Goal: Task Accomplishment & Management: Manage account settings

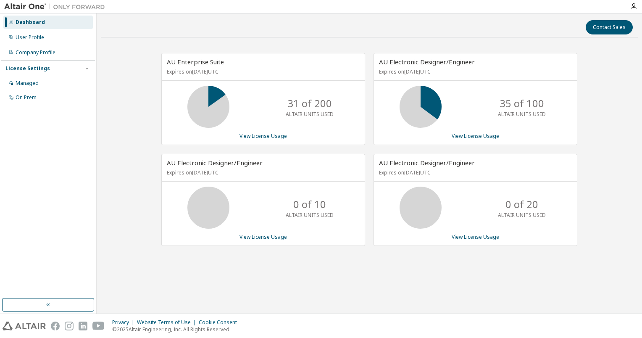
drag, startPoint x: 0, startPoint y: 0, endPoint x: 265, endPoint y: 267, distance: 376.2
click at [265, 267] on div "Contact Sales AU Enterprise Suite Expires on December 13, 2025 UTC 31 of 200 AL…" at bounding box center [369, 163] width 537 height 291
click at [63, 81] on div "Managed" at bounding box center [47, 82] width 89 height 13
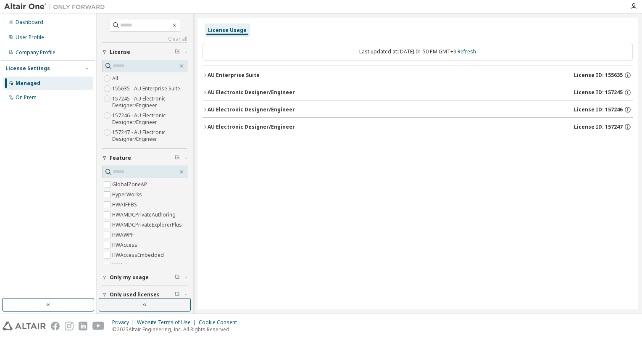
click at [202, 73] on div "License Usage Last updated at: Thu 2025-10-02 01:50 PM GMT+9 Refresh AU Enterpr…" at bounding box center [417, 163] width 440 height 291
click at [202, 76] on icon "button" at bounding box center [204, 75] width 5 height 5
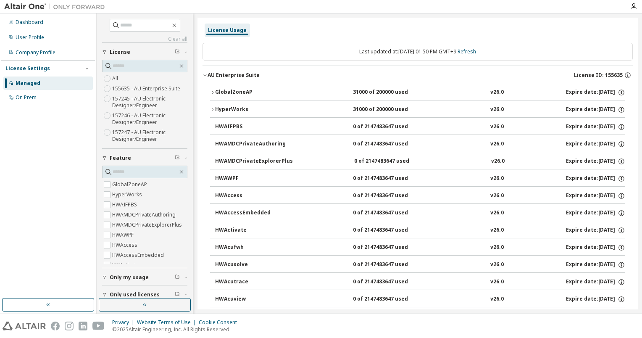
click at [212, 76] on div "AU Enterprise Suite" at bounding box center [233, 75] width 52 height 7
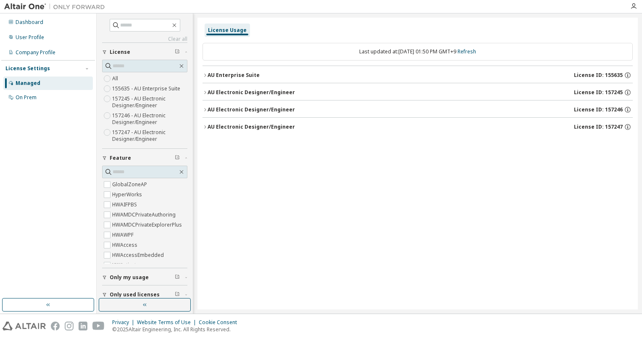
click at [212, 76] on div "AU Enterprise Suite" at bounding box center [233, 75] width 52 height 7
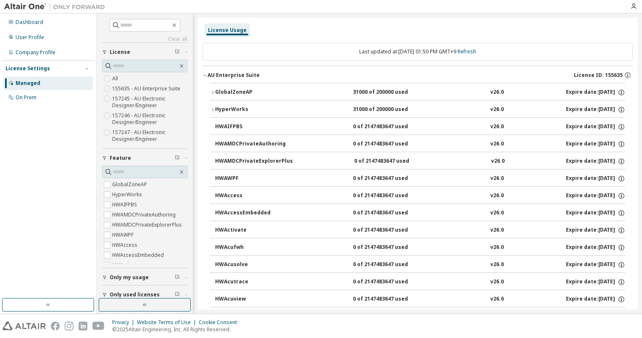
click at [232, 79] on button "AU Enterprise Suite License ID: 155635" at bounding box center [417, 75] width 430 height 18
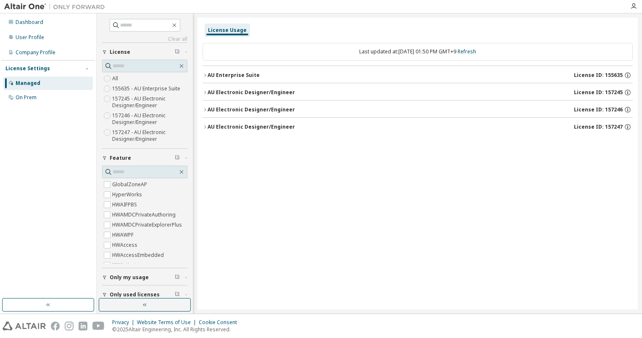
click at [232, 79] on div "AU Enterprise Suite License ID: 155635" at bounding box center [419, 75] width 425 height 8
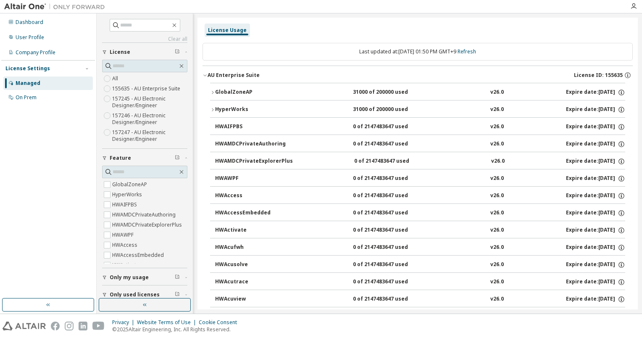
click at [232, 78] on div "AU Enterprise Suite" at bounding box center [233, 75] width 52 height 7
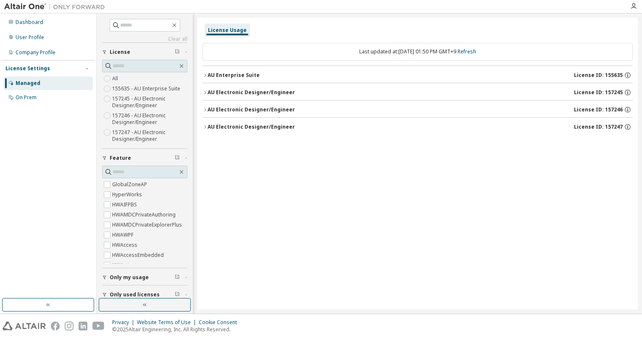
click at [254, 99] on button "AU Electronic Designer/Engineer License ID: 157245" at bounding box center [417, 92] width 430 height 18
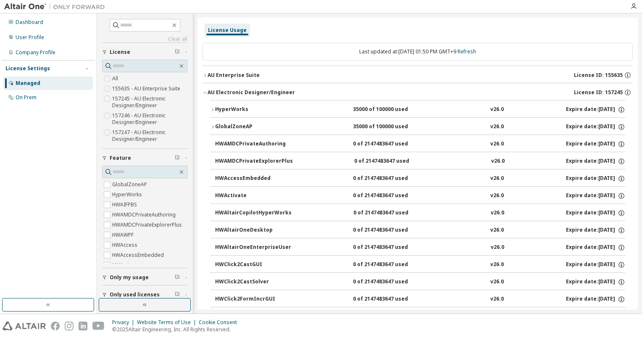
click at [268, 96] on button "AU Electronic Designer/Engineer License ID: 157245" at bounding box center [417, 92] width 430 height 18
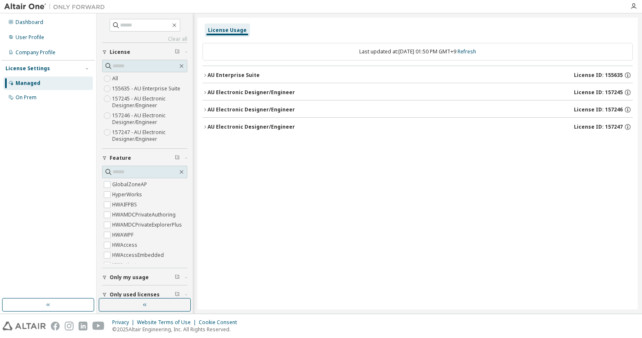
click at [280, 127] on div "AU Electronic Designer/Engineer" at bounding box center [250, 126] width 87 height 7
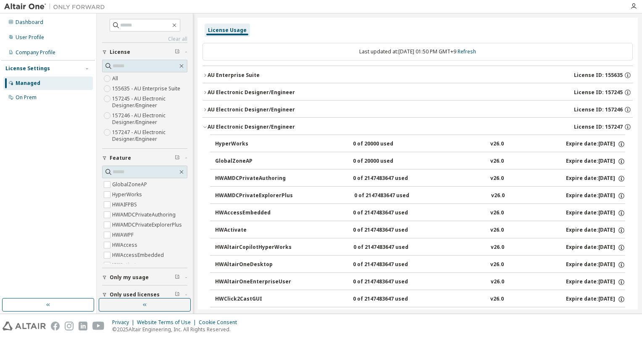
click at [275, 141] on div "HyperWorks" at bounding box center [253, 144] width 76 height 8
click at [27, 97] on div "On Prem" at bounding box center [26, 97] width 21 height 7
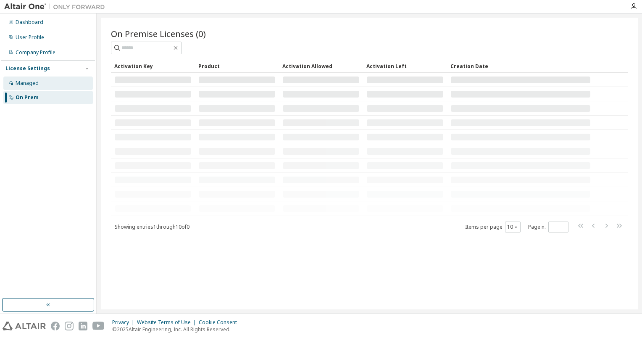
click at [33, 82] on div "Managed" at bounding box center [27, 83] width 23 height 7
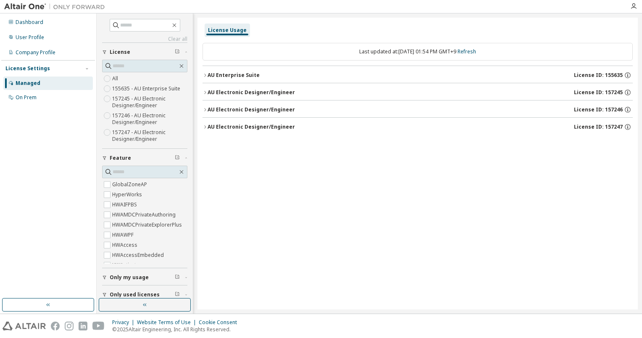
click at [212, 131] on button "AU Electronic Designer/Engineer License ID: 157247" at bounding box center [417, 127] width 430 height 18
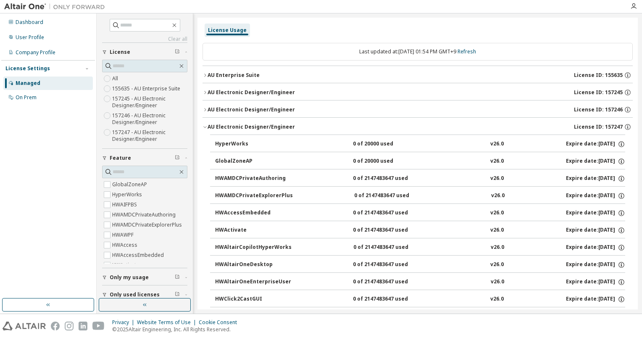
click at [208, 128] on div "AU Electronic Designer/Engineer" at bounding box center [250, 126] width 87 height 7
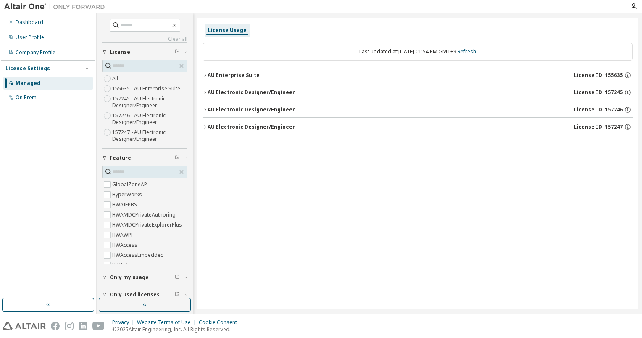
drag, startPoint x: 213, startPoint y: 119, endPoint x: 215, endPoint y: 123, distance: 4.5
click at [213, 119] on button "AU Electronic Designer/Engineer License ID: 157247" at bounding box center [417, 127] width 430 height 18
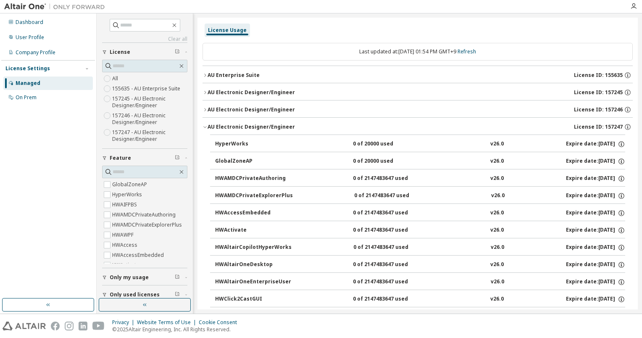
click at [215, 126] on div "AU Electronic Designer/Engineer" at bounding box center [250, 126] width 87 height 7
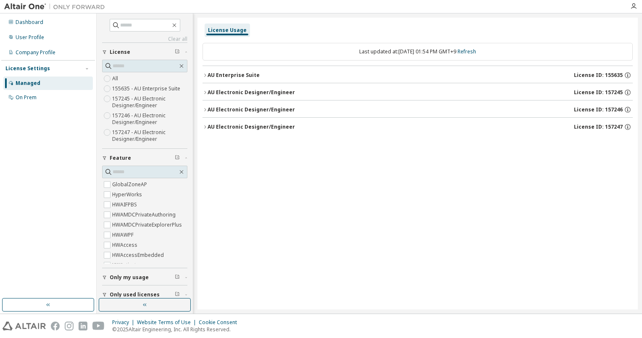
click at [215, 126] on div "AU Electronic Designer/Engineer" at bounding box center [250, 126] width 87 height 7
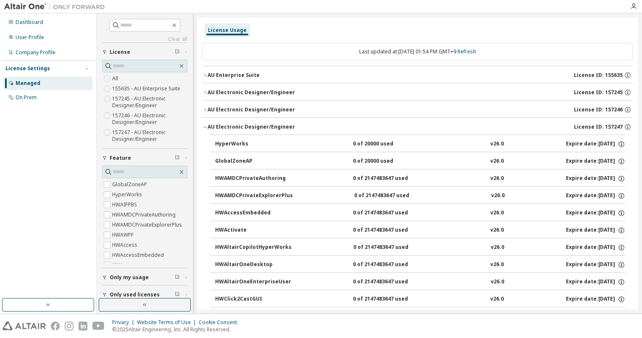
click at [235, 144] on div "HyperWorks" at bounding box center [253, 144] width 76 height 8
click at [235, 143] on div "HyperWorks" at bounding box center [253, 144] width 76 height 8
click at [236, 143] on div "HyperWorks" at bounding box center [253, 144] width 76 height 8
click at [237, 143] on div "HyperWorks" at bounding box center [253, 144] width 76 height 8
click at [203, 107] on icon "button" at bounding box center [204, 109] width 5 height 5
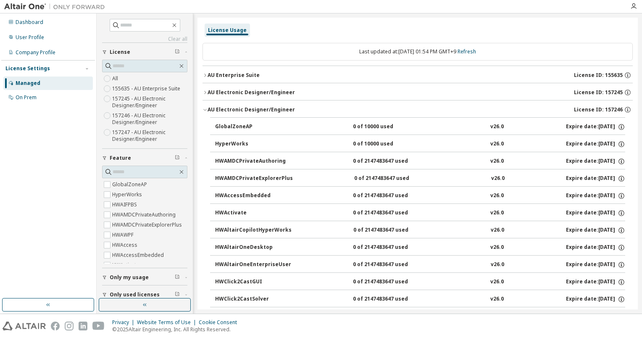
click at [203, 91] on icon "button" at bounding box center [204, 92] width 5 height 5
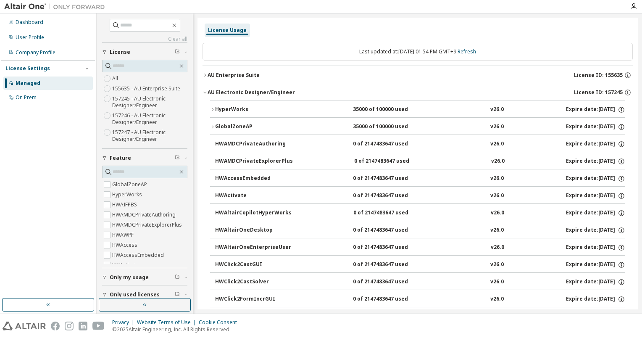
click at [210, 104] on button "HyperWorks 35000 of 100000 used v26.0 Expire date: 2025-12-13" at bounding box center [417, 109] width 415 height 18
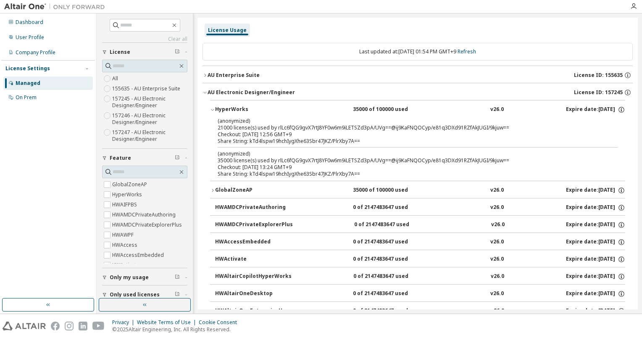
drag, startPoint x: 210, startPoint y: 104, endPoint x: 207, endPoint y: 109, distance: 6.0
click at [215, 114] on button "HyperWorks 35000 of 100000 used v26.0 Expire date: 2025-12-13" at bounding box center [417, 109] width 415 height 18
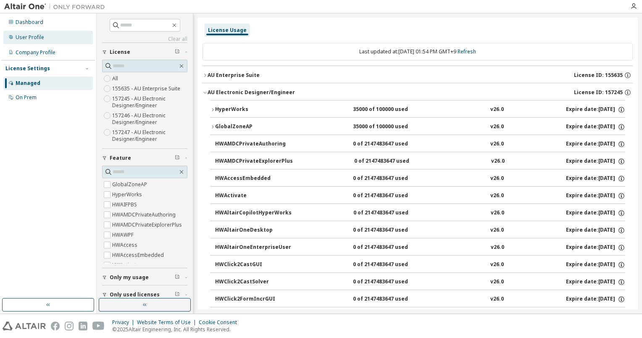
click at [35, 34] on div "User Profile" at bounding box center [47, 37] width 89 height 13
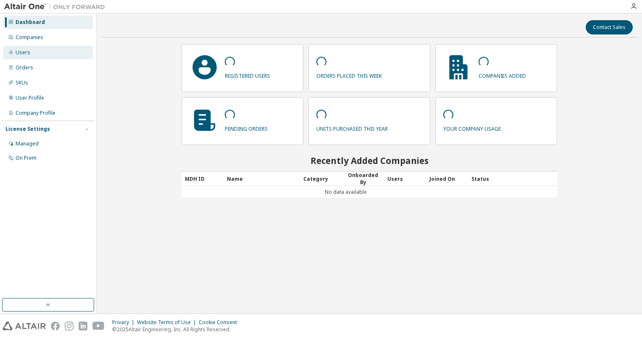
click at [52, 57] on div "Users" at bounding box center [47, 52] width 89 height 13
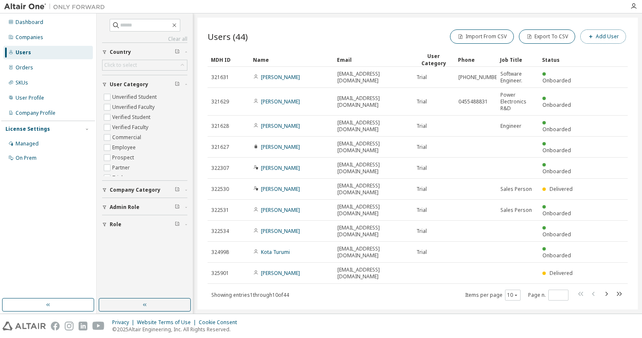
click at [590, 41] on button "Add User" at bounding box center [603, 36] width 46 height 14
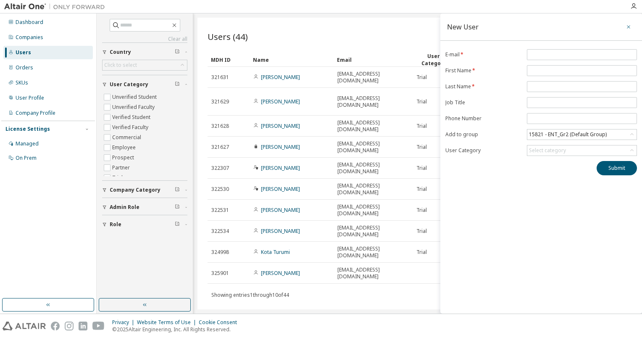
click at [626, 27] on icon "button" at bounding box center [628, 27] width 6 height 7
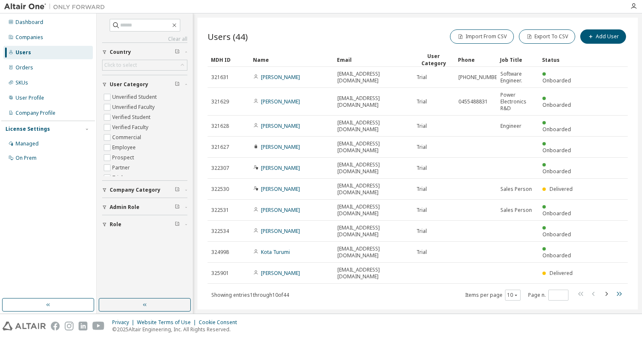
click at [622, 288] on icon "button" at bounding box center [618, 293] width 10 height 10
type input "*"
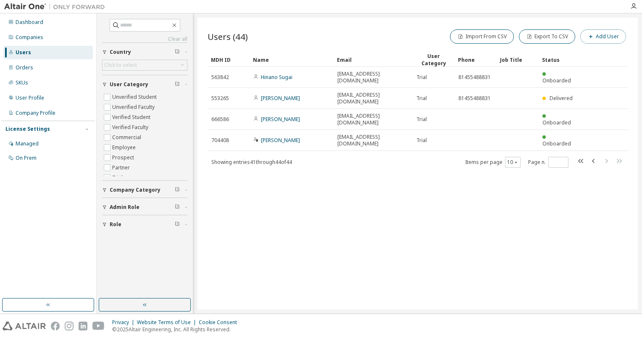
click at [600, 39] on button "Add User" at bounding box center [603, 36] width 46 height 14
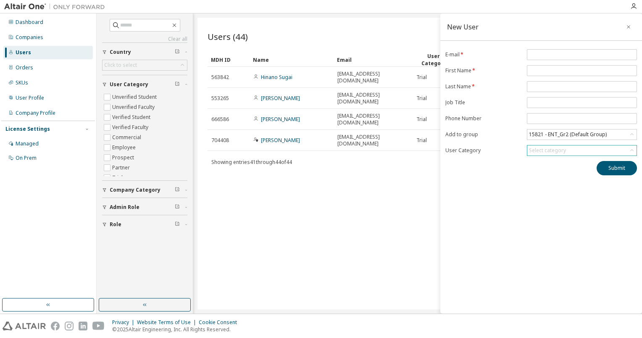
click at [546, 149] on div "Select category" at bounding box center [547, 150] width 37 height 7
click at [474, 153] on form "E-mail * First Name * Last Name * Job Title Phone Number Add to group 15821 - E…" at bounding box center [540, 102] width 191 height 107
click at [533, 137] on div "15821 - ENT_Gr2 (Default Group)" at bounding box center [567, 134] width 80 height 9
click at [498, 137] on form "E-mail * First Name * Last Name * Job Title Phone Number Add to group 15821 - E…" at bounding box center [540, 102] width 191 height 107
click at [627, 26] on icon "button" at bounding box center [628, 27] width 6 height 7
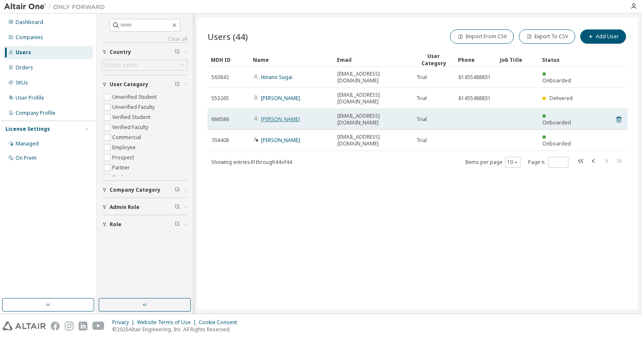
click at [294, 115] on link "Kazuaki Imamichi" at bounding box center [280, 118] width 39 height 7
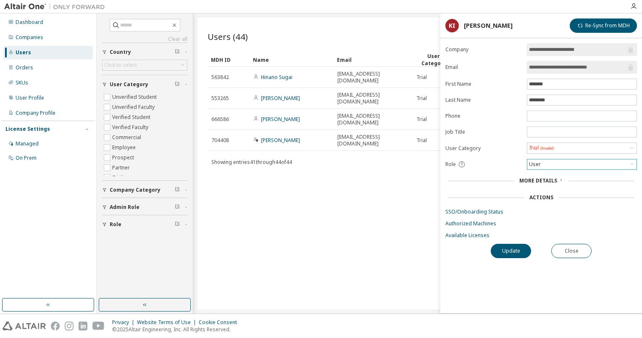
click at [561, 164] on div "User" at bounding box center [581, 164] width 109 height 10
click at [569, 250] on button "Close" at bounding box center [571, 251] width 40 height 14
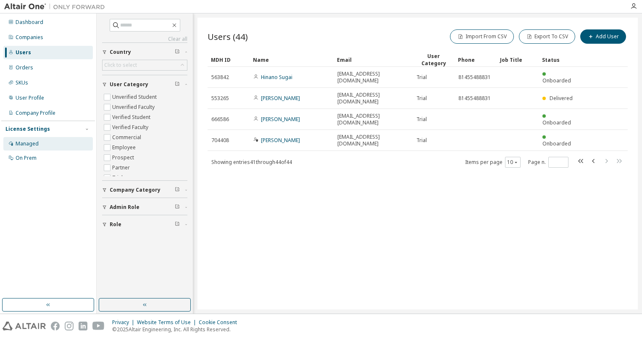
click at [47, 139] on div "Managed" at bounding box center [47, 143] width 89 height 13
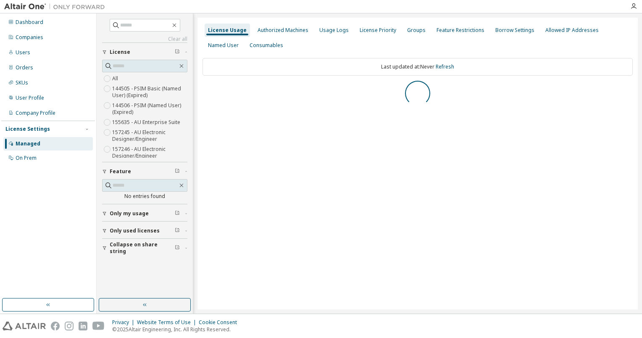
drag, startPoint x: 47, startPoint y: 139, endPoint x: 280, endPoint y: 173, distance: 236.0
click at [280, 173] on div "License Usage Authorized Machines Usage Logs License Priority Groups Feature Re…" at bounding box center [417, 163] width 440 height 291
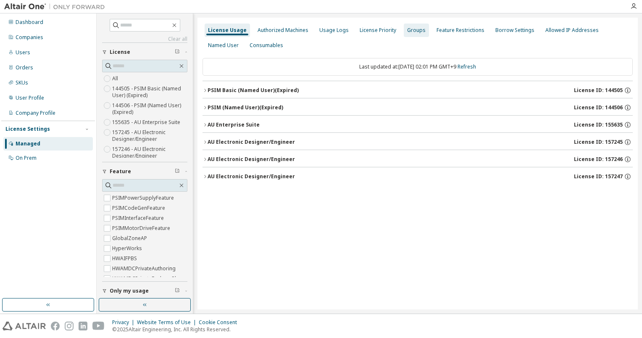
click at [412, 33] on div "Groups" at bounding box center [416, 30] width 18 height 7
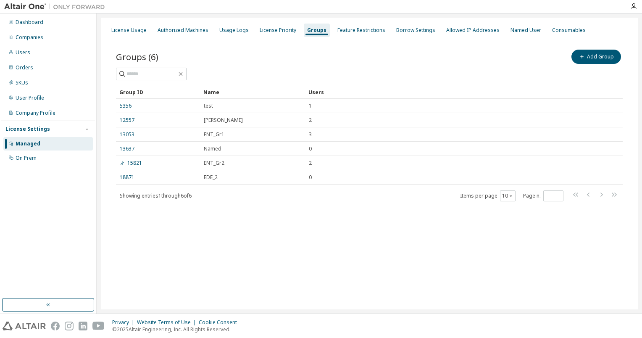
click at [293, 86] on div "Name" at bounding box center [252, 91] width 98 height 13
click at [382, 73] on div at bounding box center [369, 74] width 506 height 13
click at [516, 20] on div "License Usage Authorized Machines Usage Logs License Priority Groups Feature Re…" at bounding box center [369, 163] width 537 height 291
click at [512, 33] on div "Named User" at bounding box center [525, 30] width 31 height 7
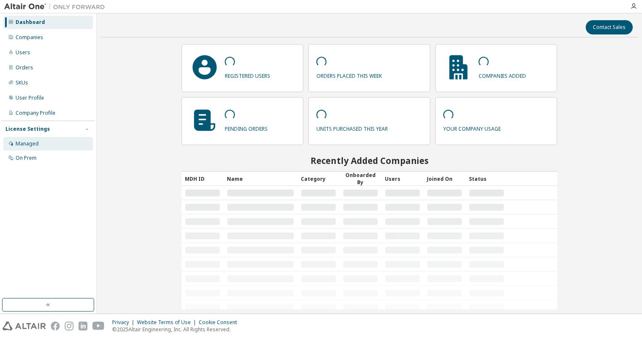
click at [31, 144] on div "Managed" at bounding box center [27, 143] width 23 height 7
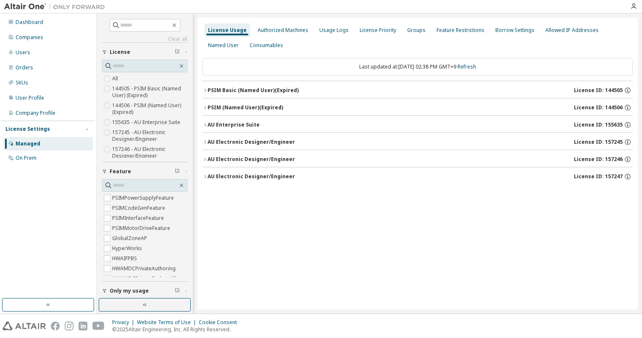
click at [207, 109] on icon "button" at bounding box center [204, 107] width 5 height 5
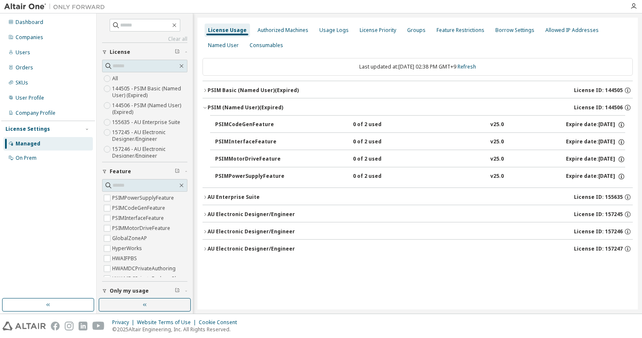
click at [203, 91] on icon "button" at bounding box center [204, 90] width 5 height 5
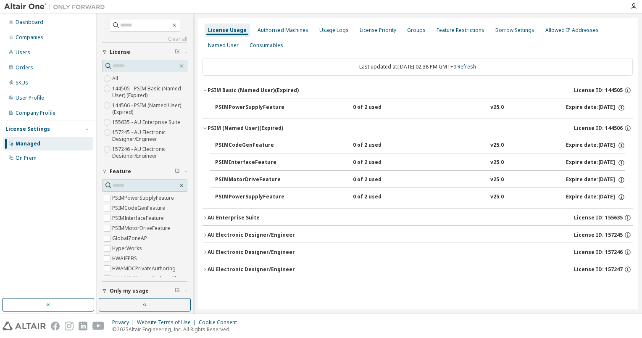
click at [226, 97] on button "PSIM Basic (Named User) (Expired) License ID: 144505" at bounding box center [417, 90] width 430 height 18
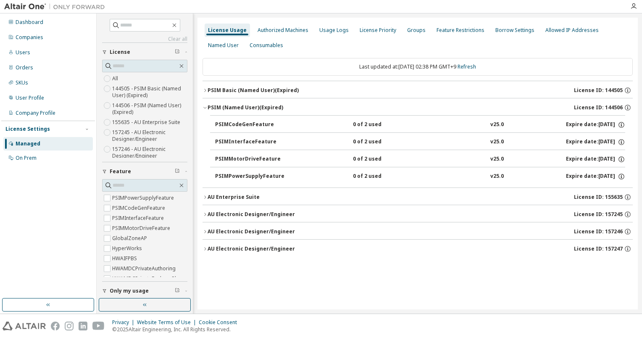
click at [204, 200] on button "AU Enterprise Suite License ID: 155635" at bounding box center [417, 197] width 430 height 18
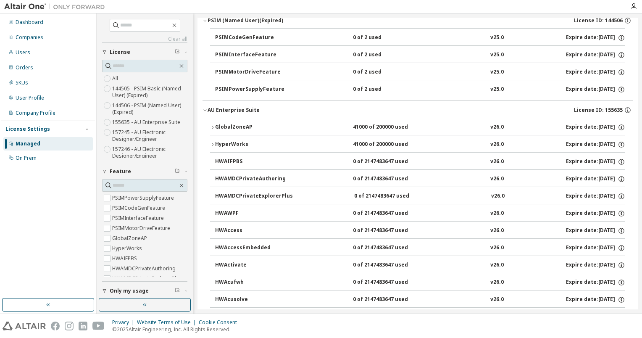
scroll to position [86, 0]
click at [212, 142] on icon "button" at bounding box center [212, 144] width 5 height 5
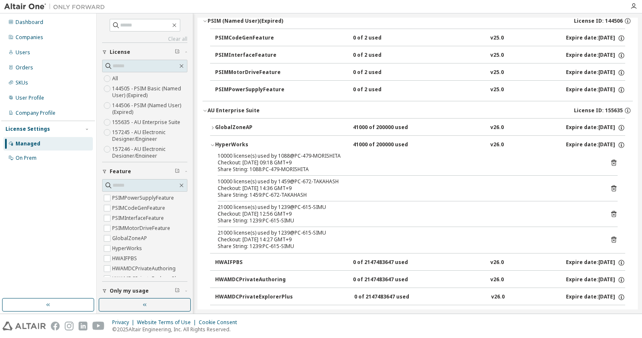
click at [212, 129] on icon "button" at bounding box center [212, 127] width 5 height 5
